Goal: Task Accomplishment & Management: Complete application form

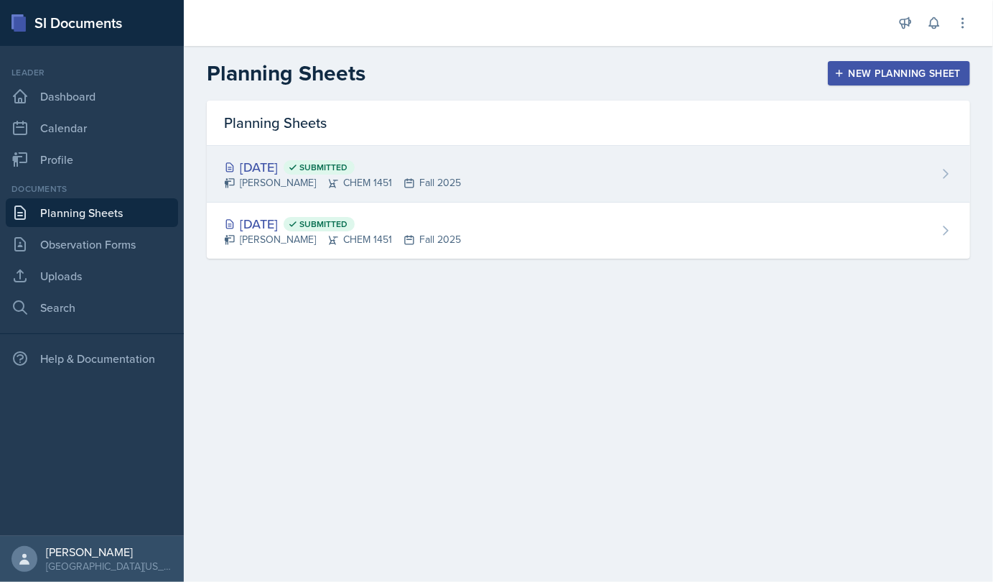
click at [329, 182] on icon at bounding box center [333, 183] width 9 height 9
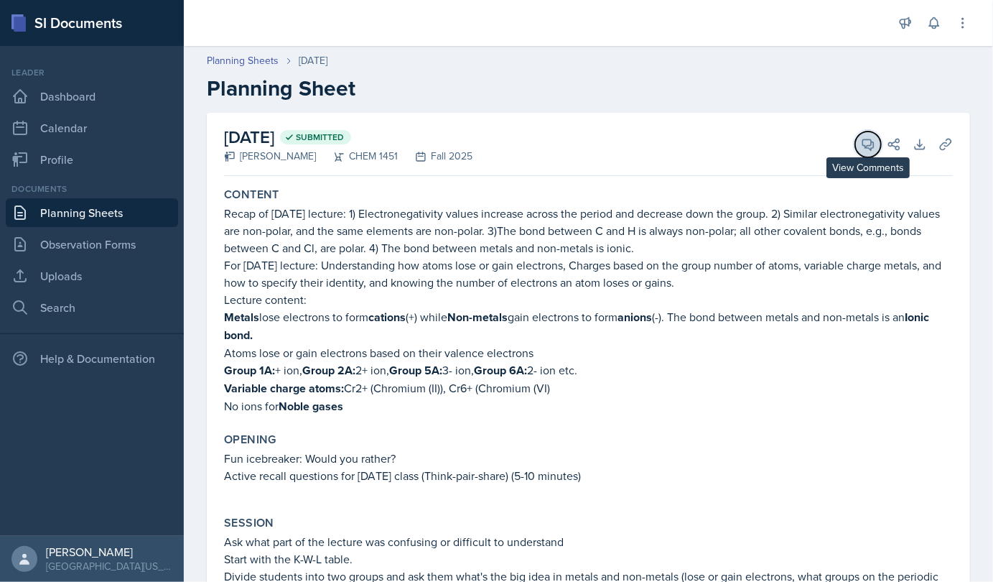
click at [858, 152] on button "View Comments" at bounding box center [868, 144] width 26 height 26
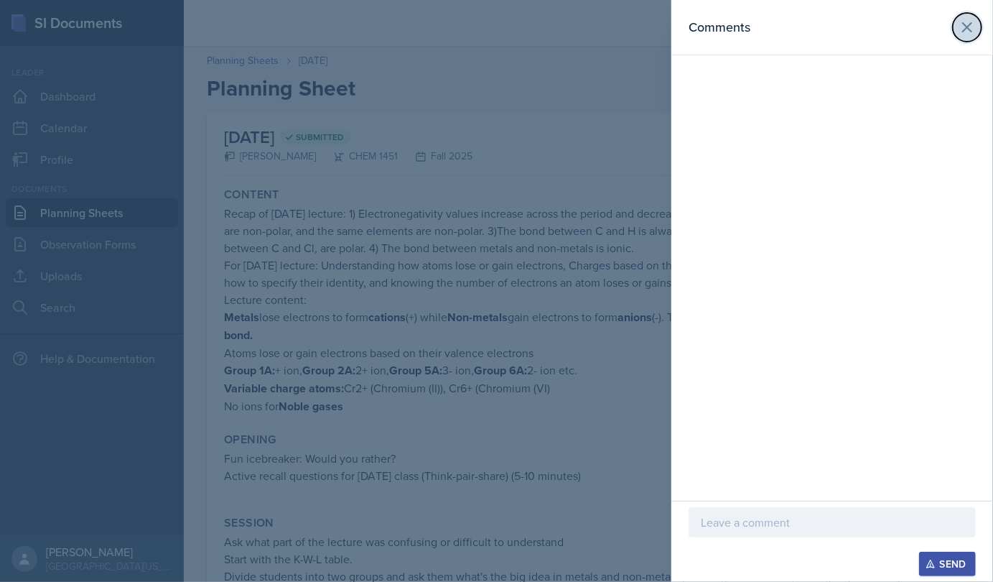
click at [963, 30] on icon at bounding box center [967, 27] width 17 height 17
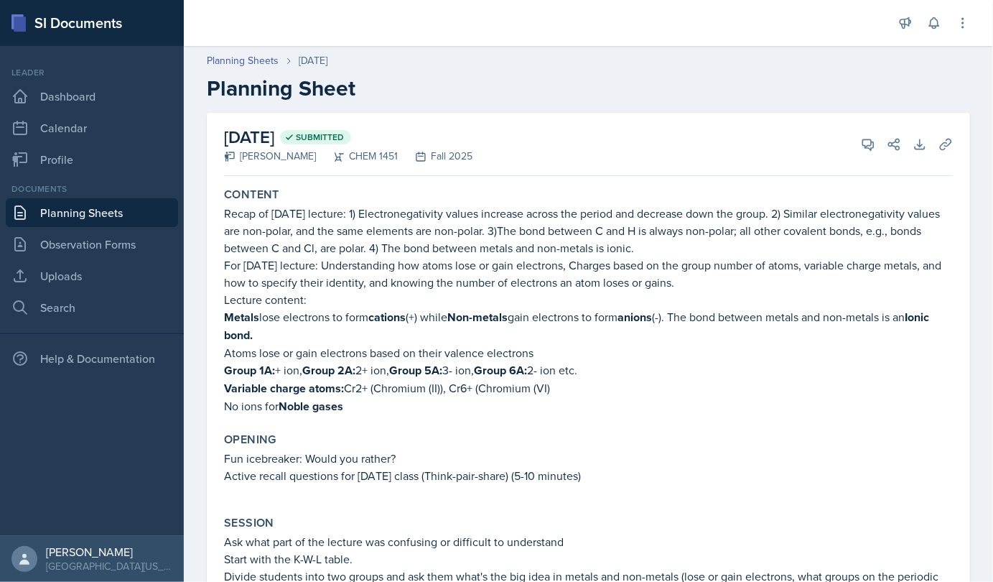
click at [88, 204] on link "Planning Sheets" at bounding box center [92, 212] width 172 height 29
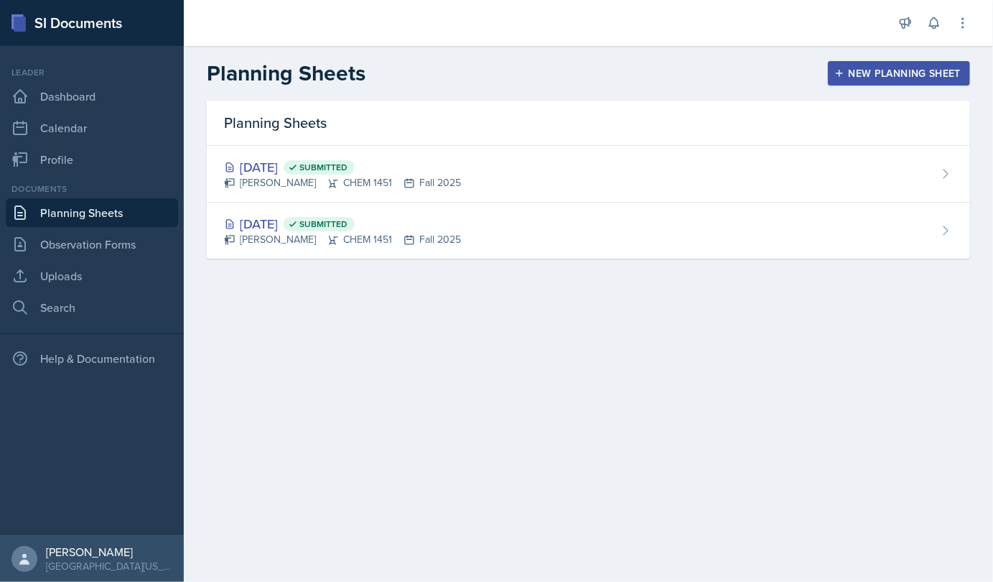
click at [860, 69] on div "New Planning Sheet" at bounding box center [899, 73] width 124 height 11
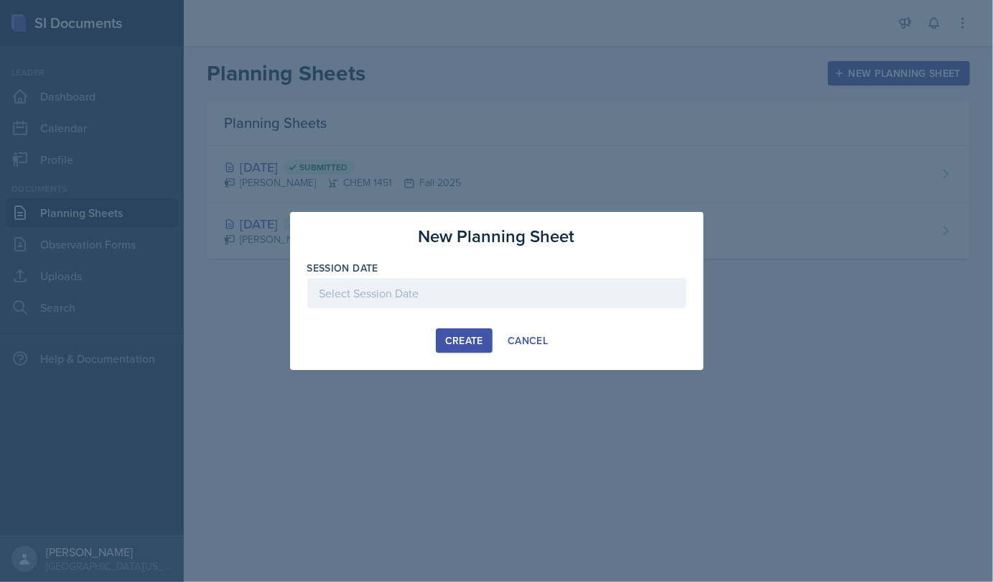
click at [429, 294] on div at bounding box center [496, 293] width 379 height 30
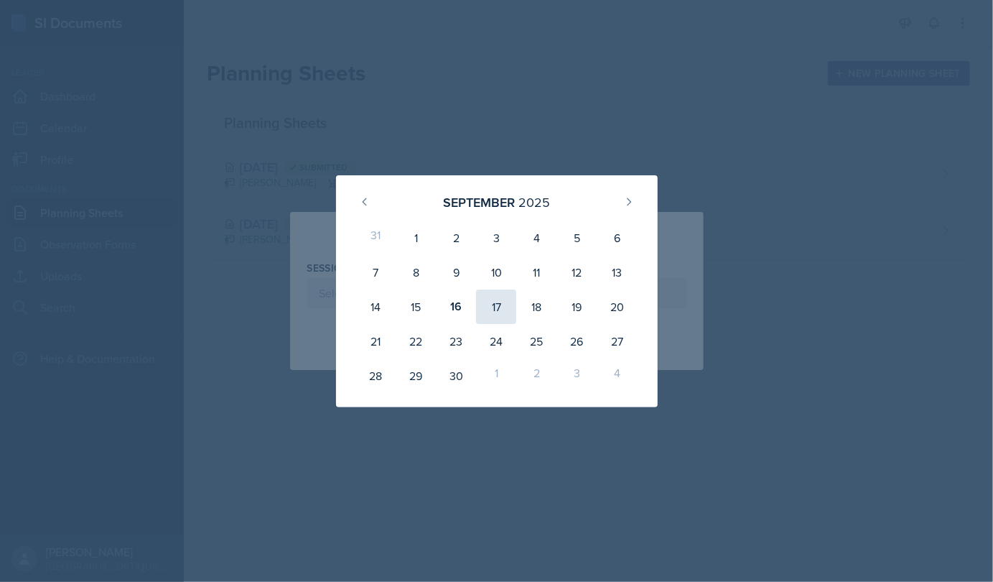
click at [498, 316] on div "17" at bounding box center [496, 306] width 40 height 34
type input "September 17th, 2025"
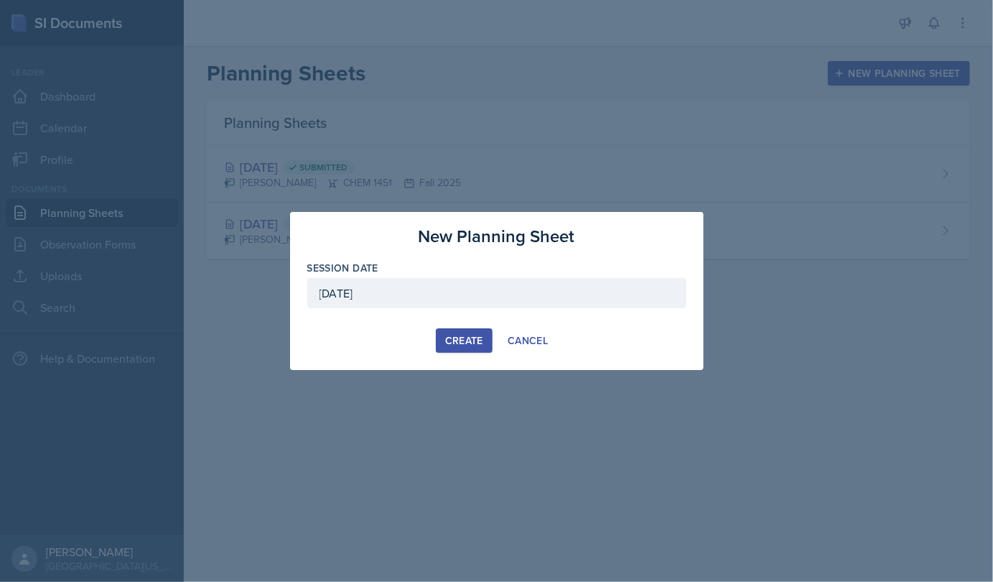
click at [455, 340] on div "Create" at bounding box center [464, 340] width 38 height 11
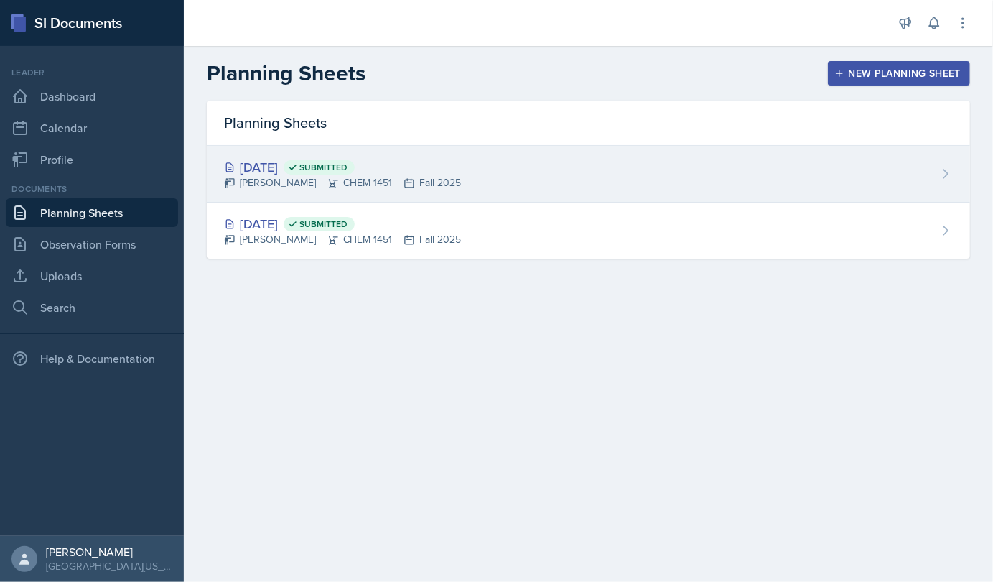
click at [334, 158] on div "[DATE] Submitted" at bounding box center [342, 166] width 237 height 19
